Goal: Task Accomplishment & Management: Manage account settings

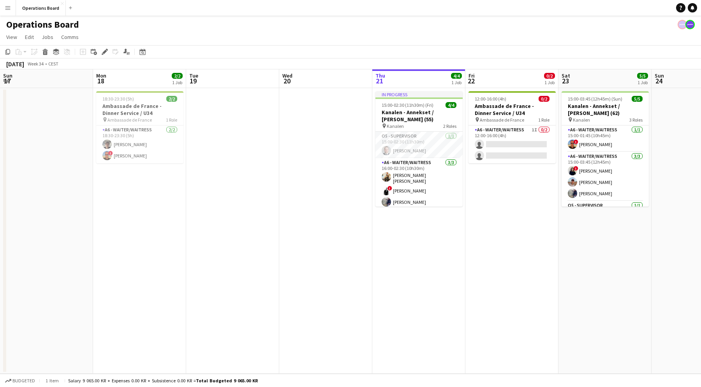
scroll to position [0, 314]
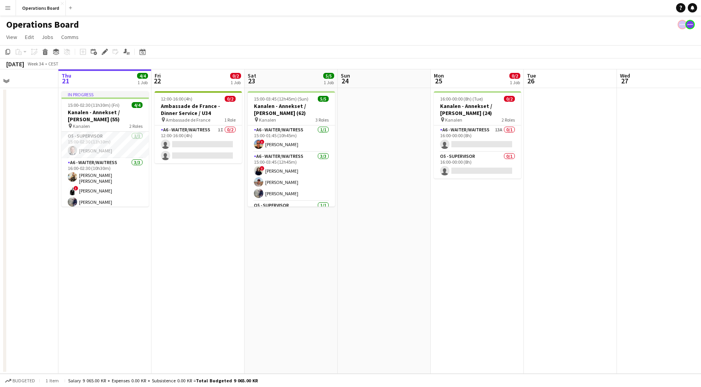
click at [196, 241] on app-date-cell "12:00-16:00 (4h) 0/2 Ambassade de France - Dinner Service / U34 pin Ambassade d…" at bounding box center [197, 230] width 93 height 285
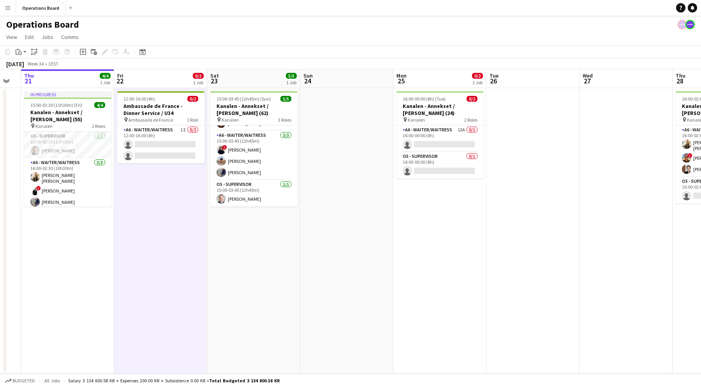
scroll to position [0, 241]
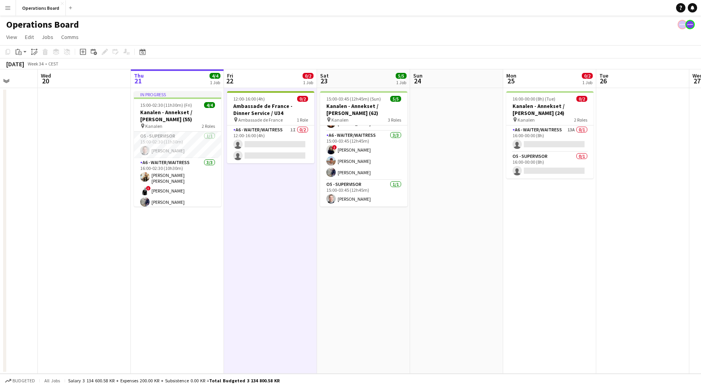
click at [277, 88] on app-date-cell "12:00-16:00 (4h) 0/2 Ambassade de France - Dinner Service / U34 pin Ambassade d…" at bounding box center [270, 230] width 93 height 285
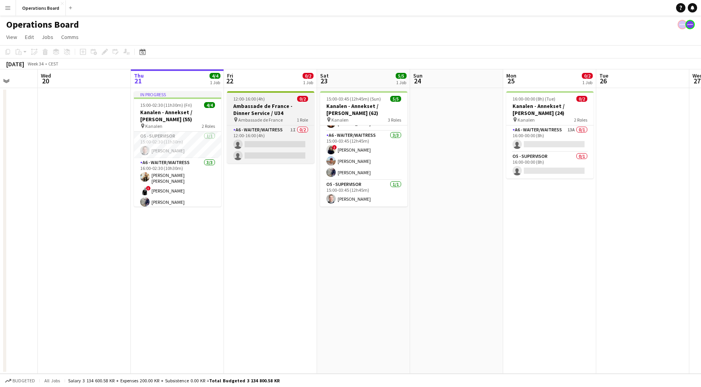
click at [267, 104] on h3 "Ambassade de France - Dinner Service / U34" at bounding box center [270, 109] width 87 height 14
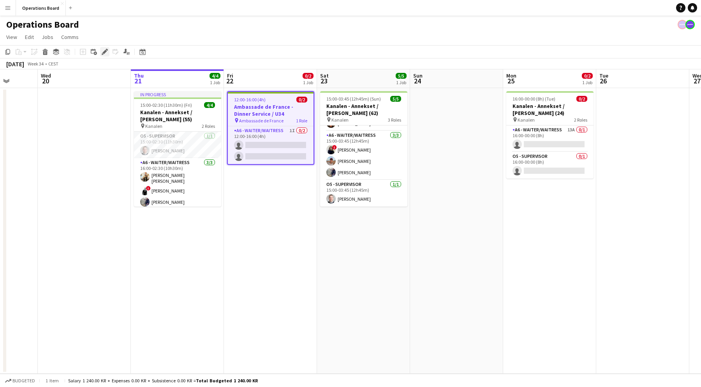
click at [102, 52] on icon "Edit" at bounding box center [105, 52] width 6 height 6
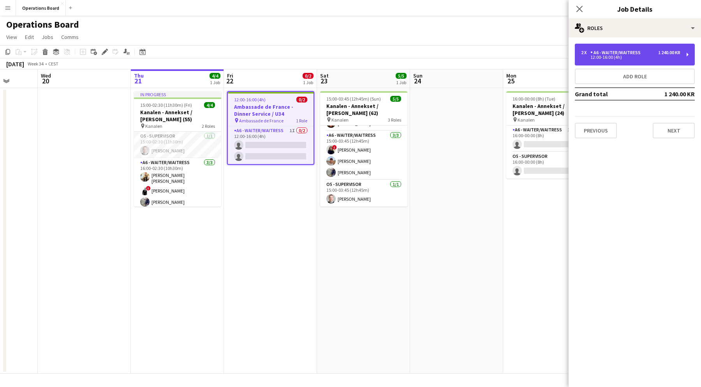
click at [631, 55] on div "12:00-16:00 (4h)" at bounding box center [630, 57] width 99 height 4
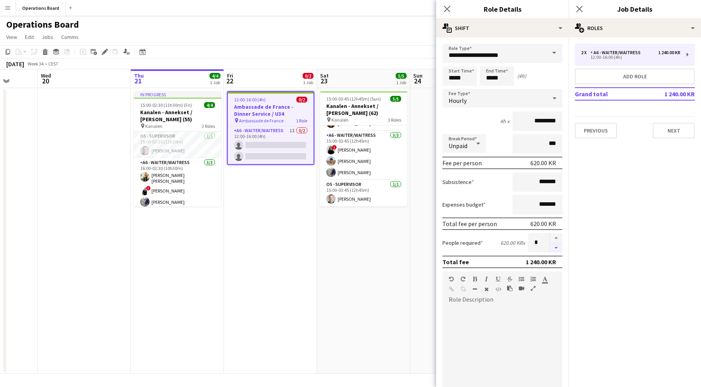
click at [553, 248] on button "button" at bounding box center [556, 248] width 12 height 10
type input "*"
click at [581, 8] on icon at bounding box center [579, 8] width 7 height 7
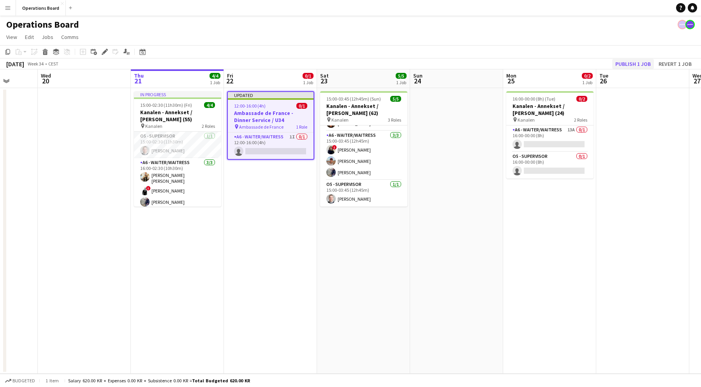
click at [629, 67] on button "Publish 1 job" at bounding box center [633, 64] width 42 height 10
click at [492, 51] on app-toolbar "Copy Paste Paste Command V Paste with crew Command Shift V Paste linked Job [GE…" at bounding box center [350, 51] width 701 height 13
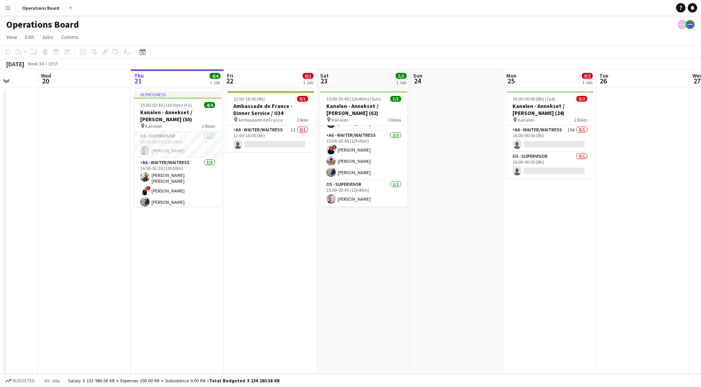
click at [261, 241] on app-date-cell "12:00-16:00 (4h) 0/1 Ambassade de France - Dinner Service / U34 pin Ambassade d…" at bounding box center [270, 230] width 93 height 285
